Goal: Transaction & Acquisition: Purchase product/service

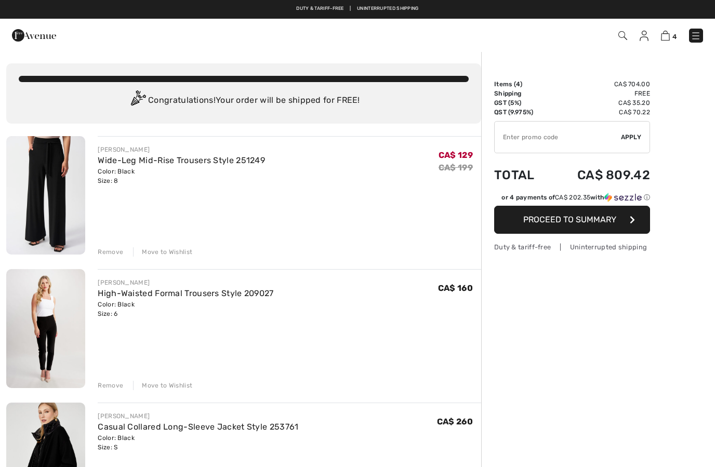
click at [622, 36] on img at bounding box center [622, 35] width 9 height 9
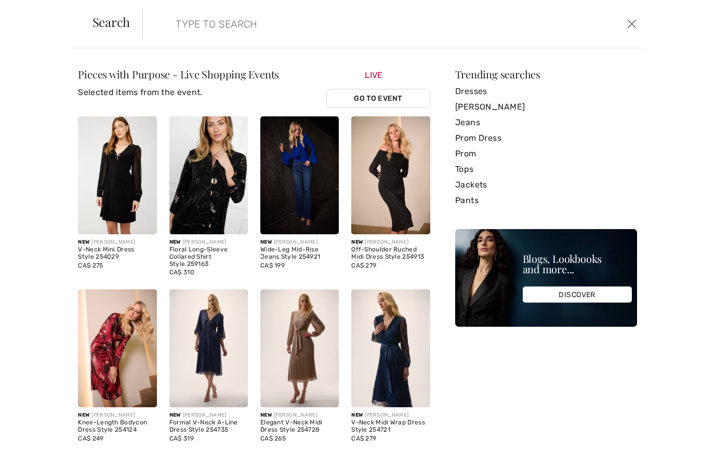
click at [210, 19] on input "search" at bounding box center [339, 23] width 342 height 31
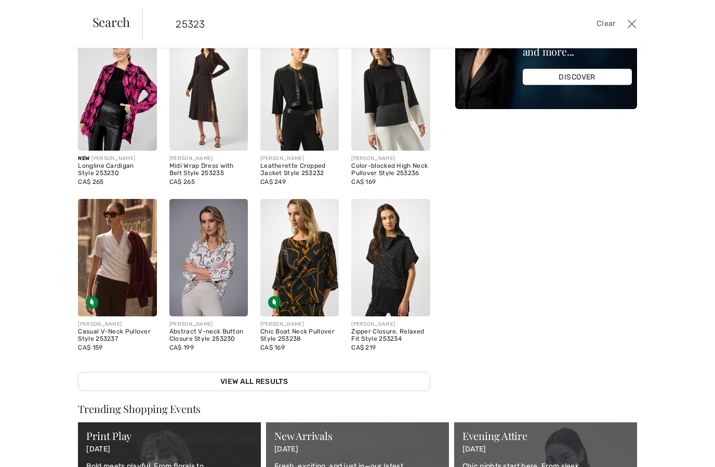
scroll to position [60, 0]
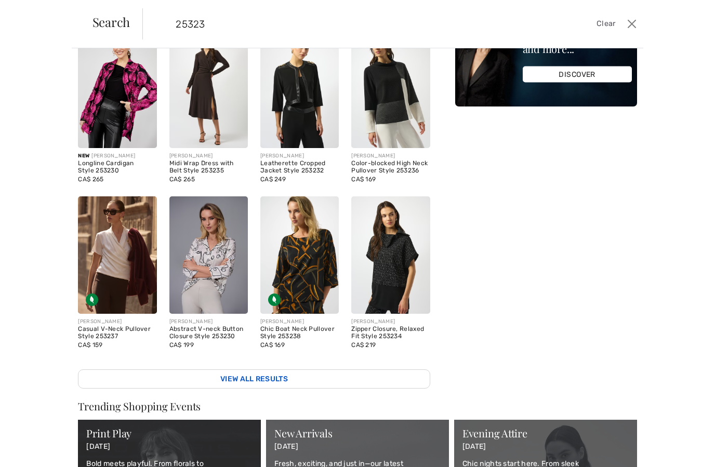
type input "25323"
click at [200, 380] on link "View All Results" at bounding box center [254, 378] width 352 height 19
click at [235, 378] on link "View All Results" at bounding box center [254, 378] width 352 height 19
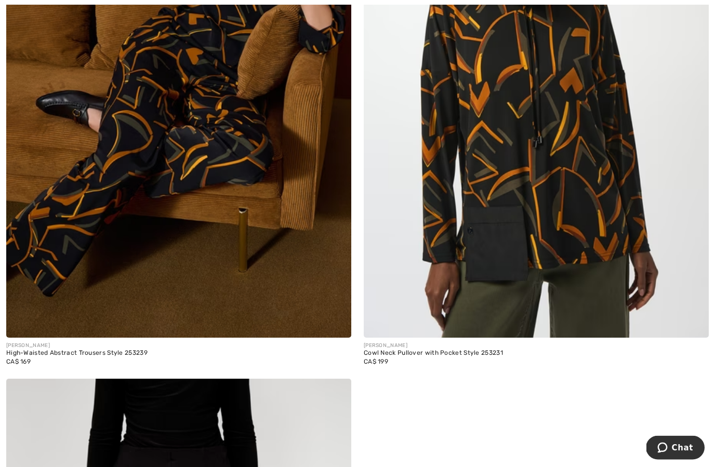
scroll to position [2528, 0]
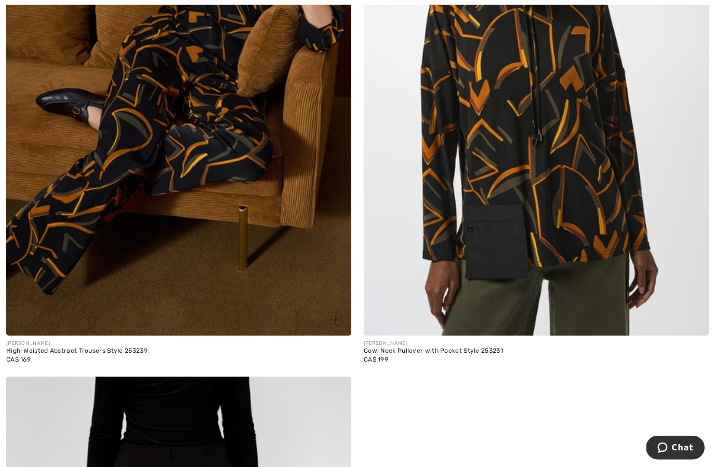
click at [108, 240] on img at bounding box center [178, 78] width 345 height 518
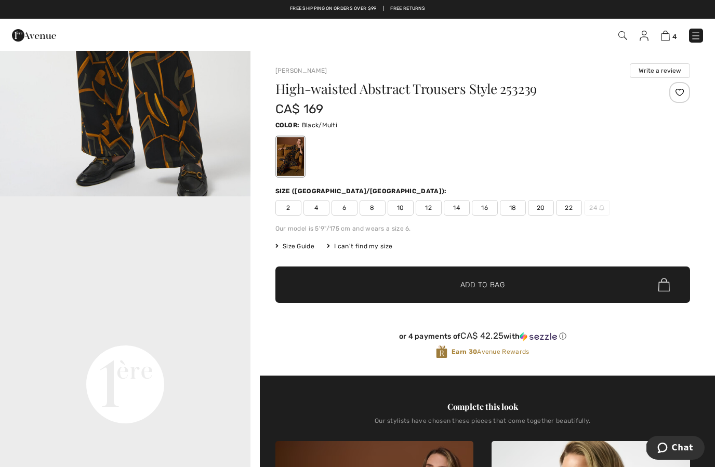
scroll to position [664, 0]
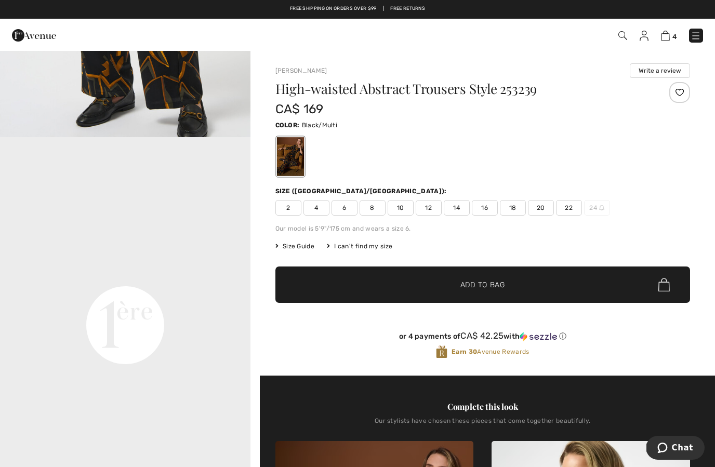
click at [55, 263] on video "Your browser does not support the video tag." at bounding box center [125, 200] width 250 height 125
click at [89, 263] on video "Your browser does not support the video tag." at bounding box center [125, 200] width 250 height 125
click at [92, 263] on video "Your browser does not support the video tag." at bounding box center [125, 200] width 250 height 125
click at [36, 263] on video "Your browser does not support the video tag." at bounding box center [125, 200] width 250 height 125
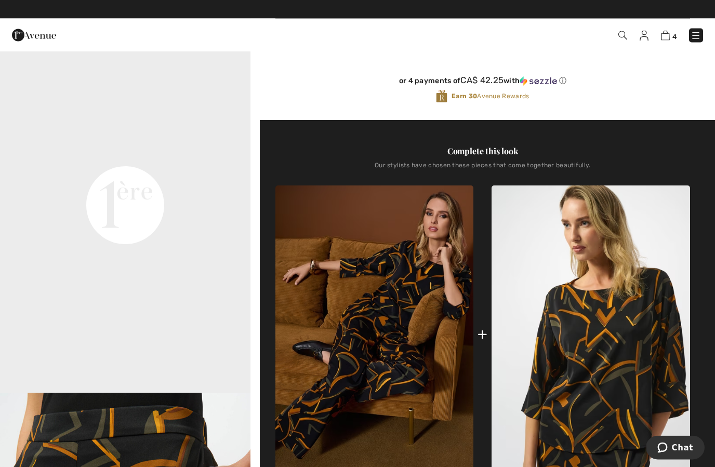
scroll to position [256, 0]
click at [73, 143] on video "Your browser does not support the video tag." at bounding box center [125, 80] width 250 height 125
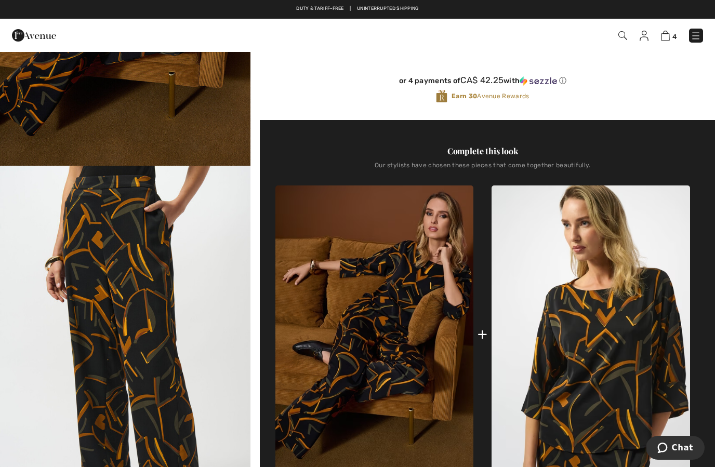
scroll to position [0, 0]
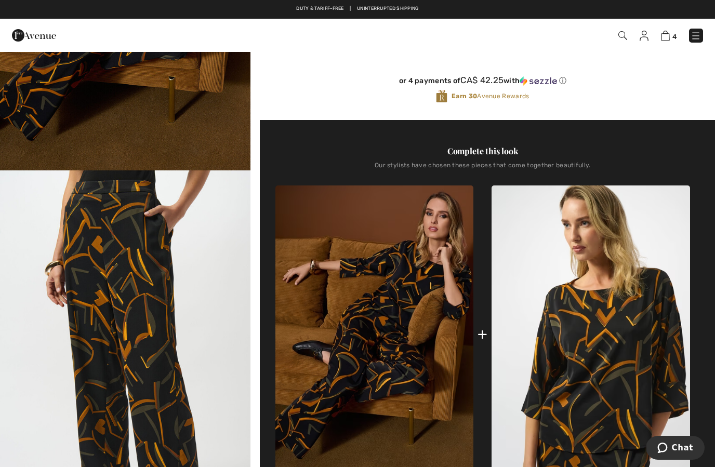
click at [289, 297] on img at bounding box center [374, 334] width 199 height 297
click at [300, 44] on div "4 Checkout" at bounding box center [505, 35] width 412 height 21
